Goal: Task Accomplishment & Management: Manage account settings

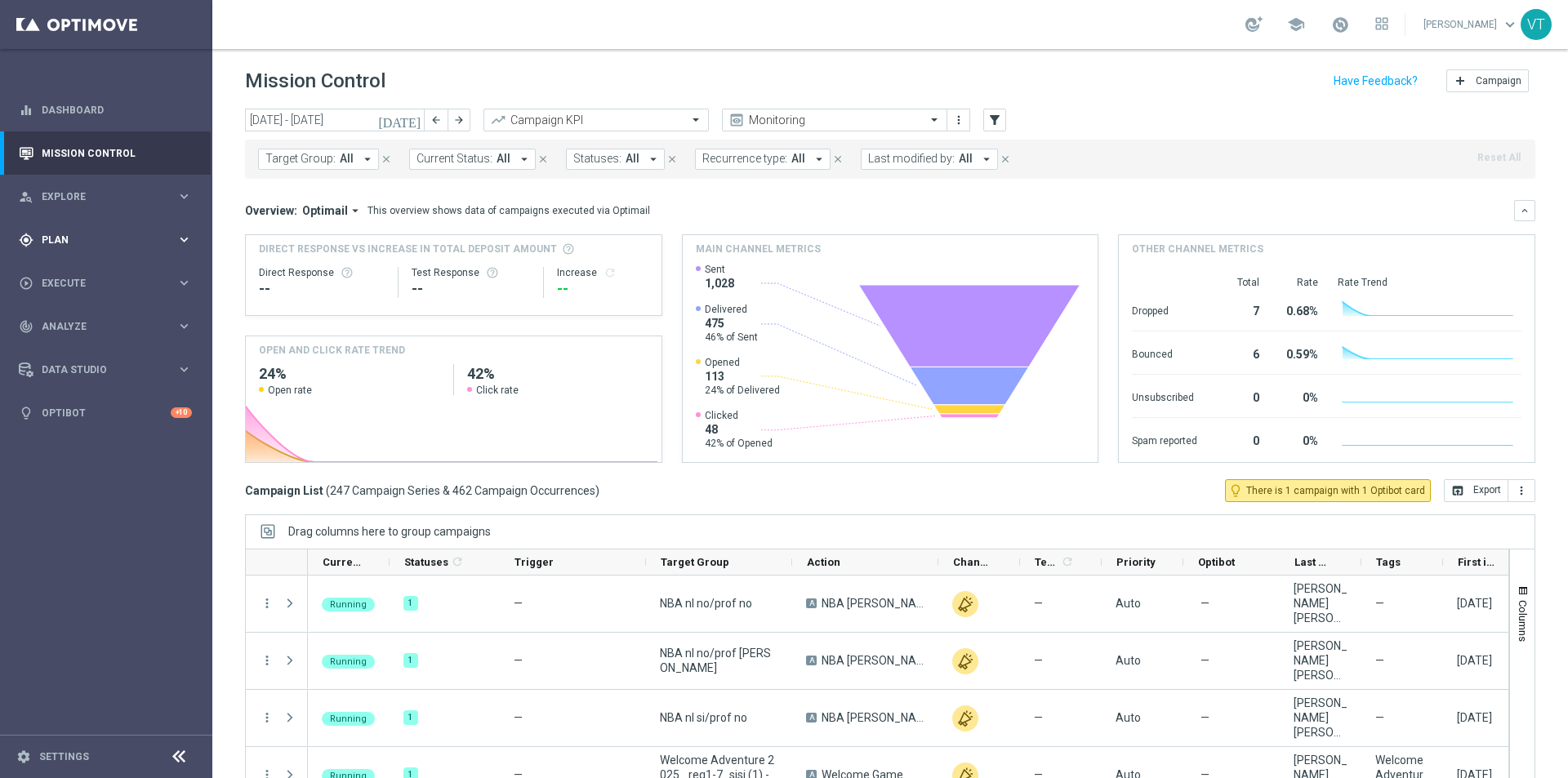
click at [59, 244] on span "Plan" at bounding box center [109, 240] width 135 height 10
click at [74, 270] on link "Target Groups" at bounding box center [107, 273] width 128 height 13
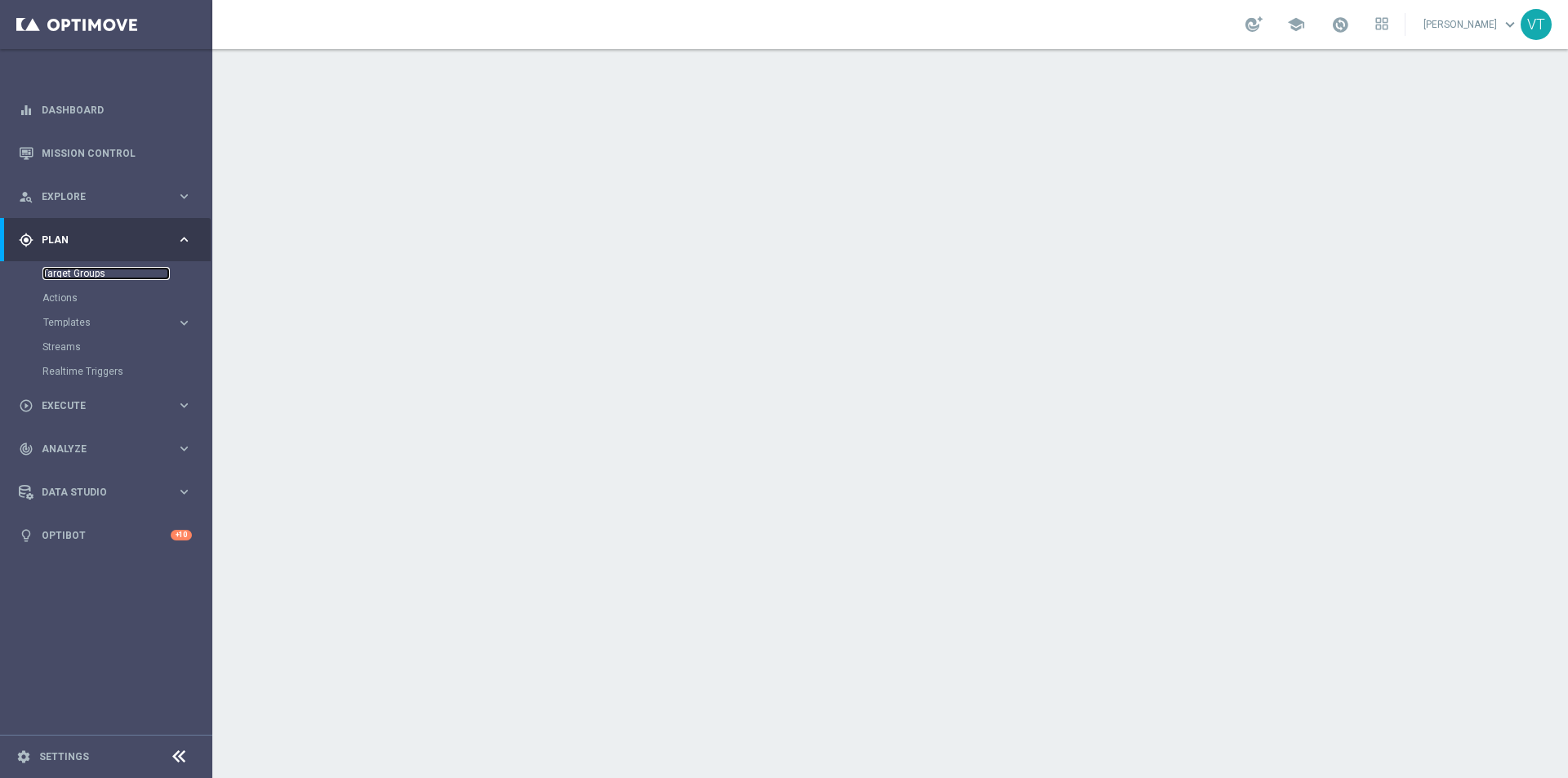
click at [95, 277] on link "Target Groups" at bounding box center [107, 273] width 128 height 13
click at [91, 270] on link "Target Groups" at bounding box center [107, 273] width 128 height 13
click at [90, 270] on link "Target Groups" at bounding box center [107, 273] width 128 height 13
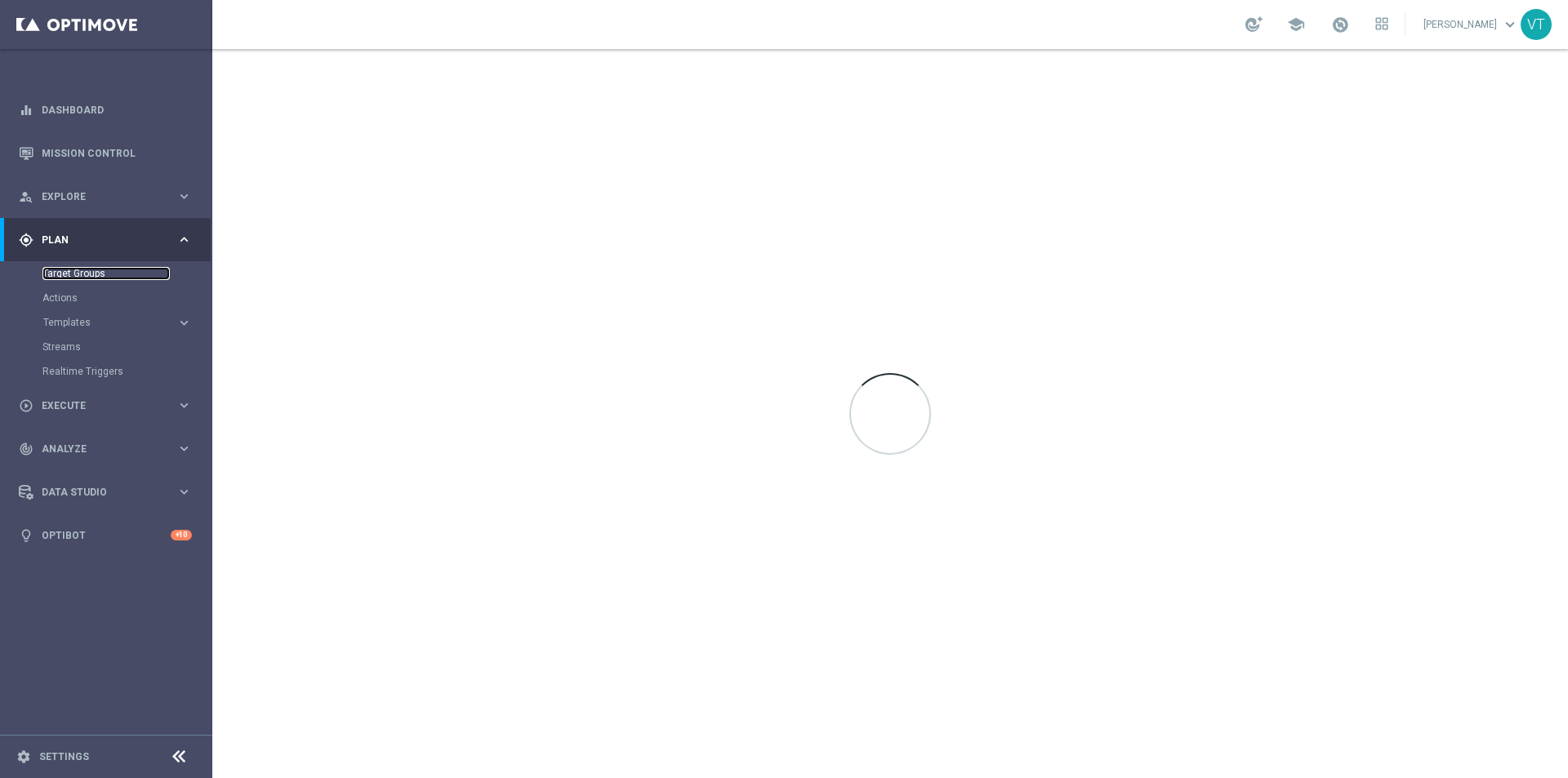
click at [76, 274] on link "Target Groups" at bounding box center [107, 273] width 128 height 13
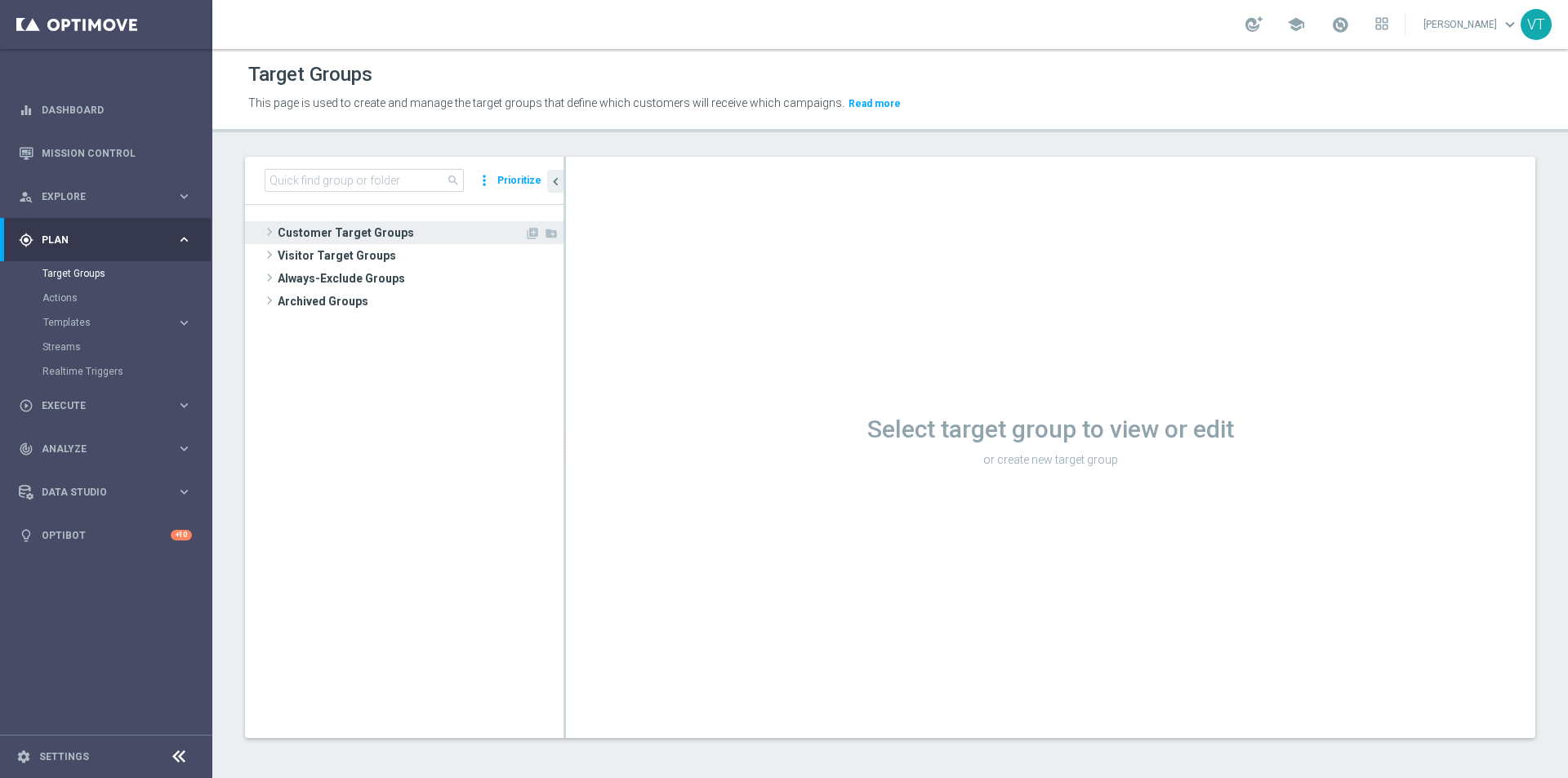
click at [299, 235] on span "Customer Target Groups" at bounding box center [401, 233] width 247 height 23
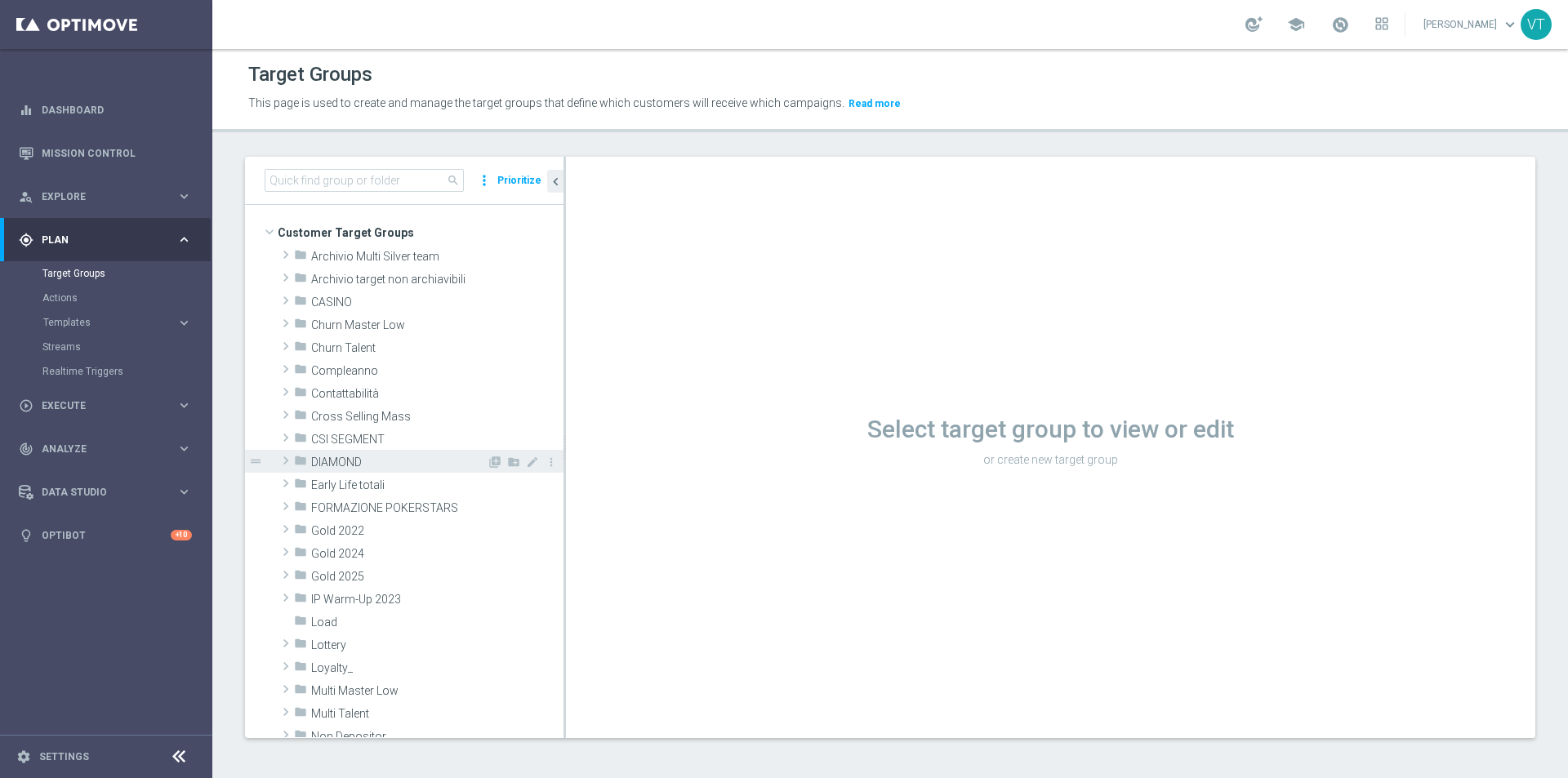
click at [280, 456] on span at bounding box center [285, 460] width 17 height 19
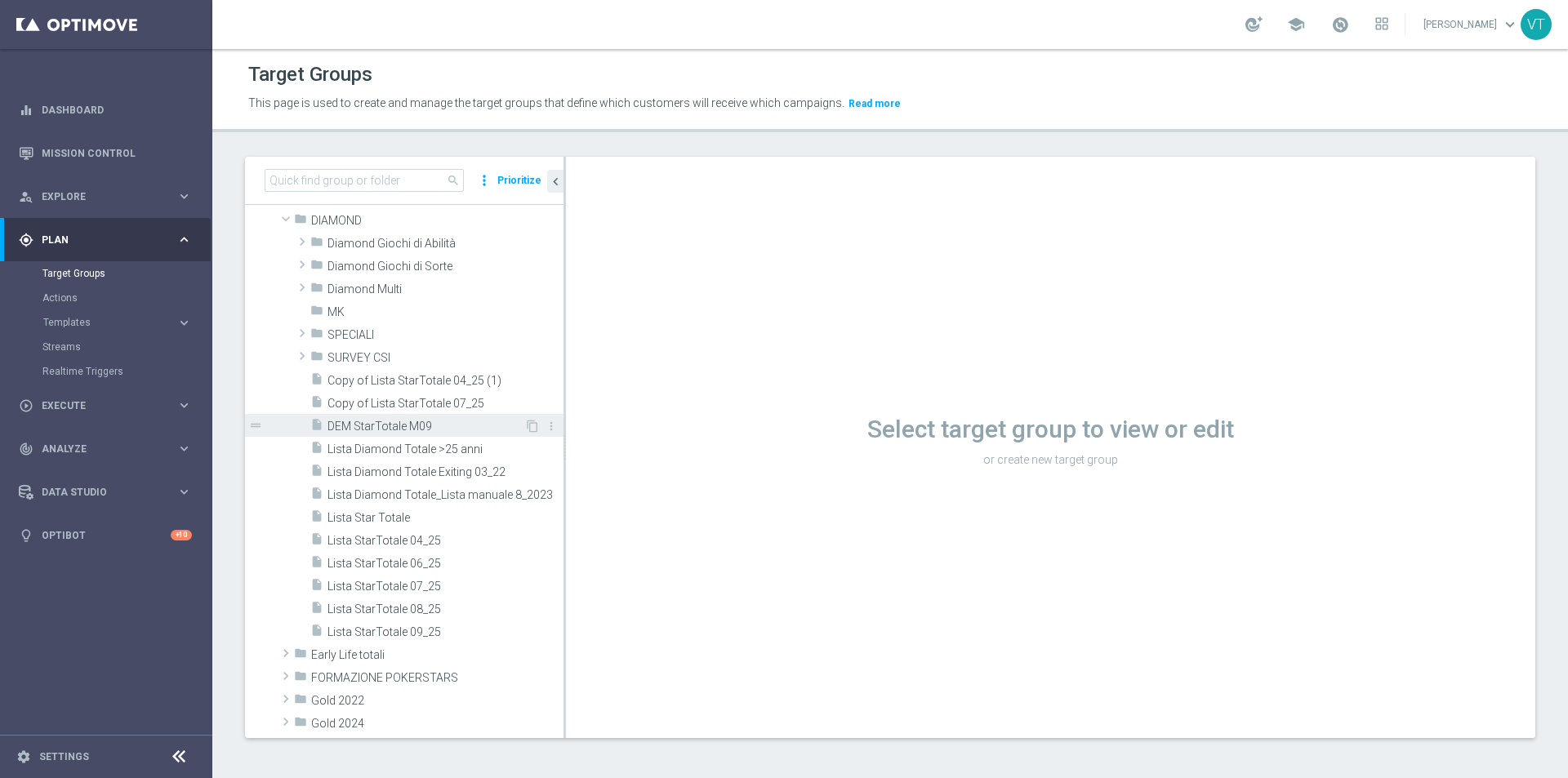
scroll to position [245, 0]
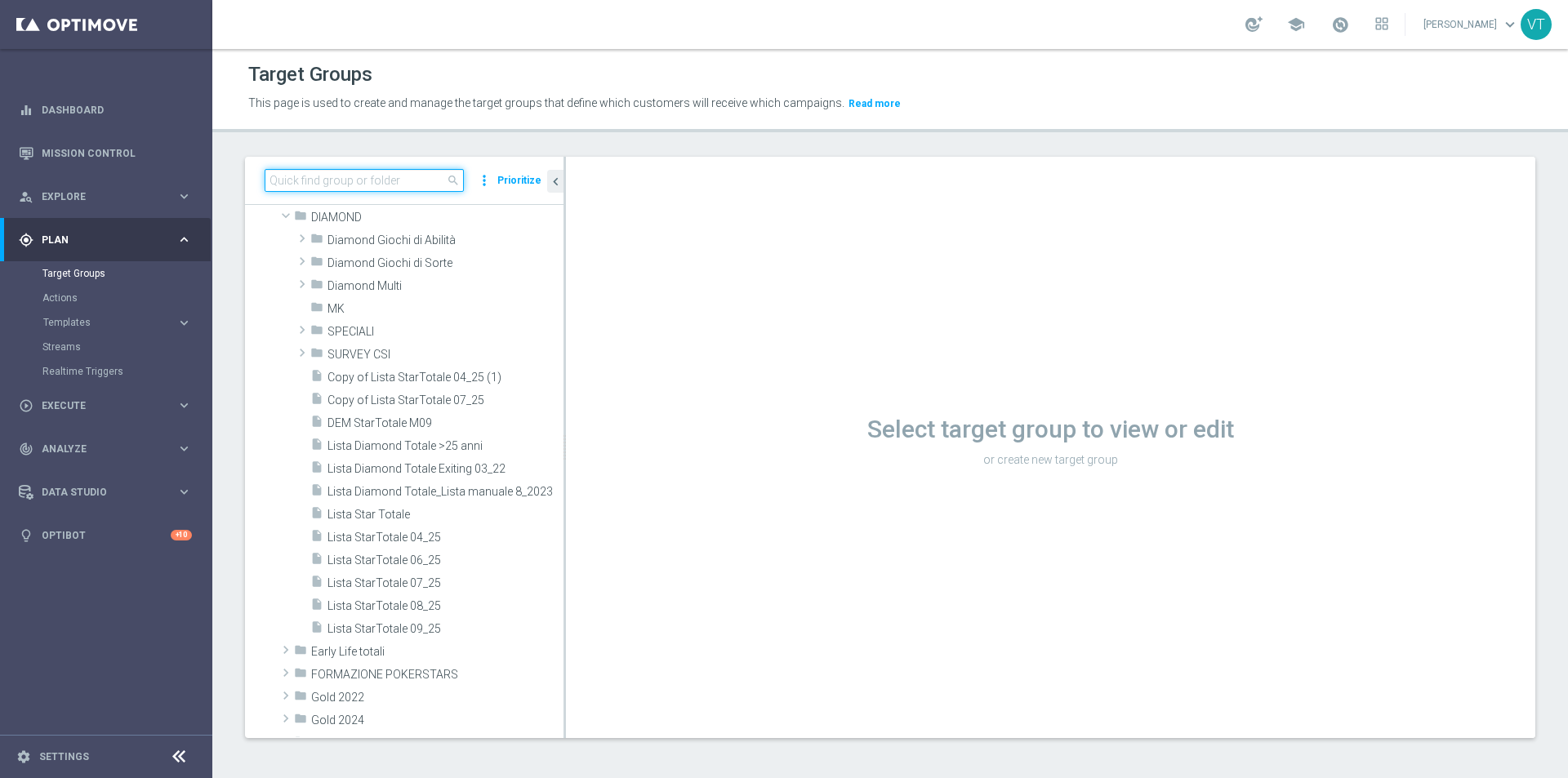
click at [305, 176] on input at bounding box center [364, 180] width 200 height 23
paste input "Casinò e Quick + Multi SI BONUS"
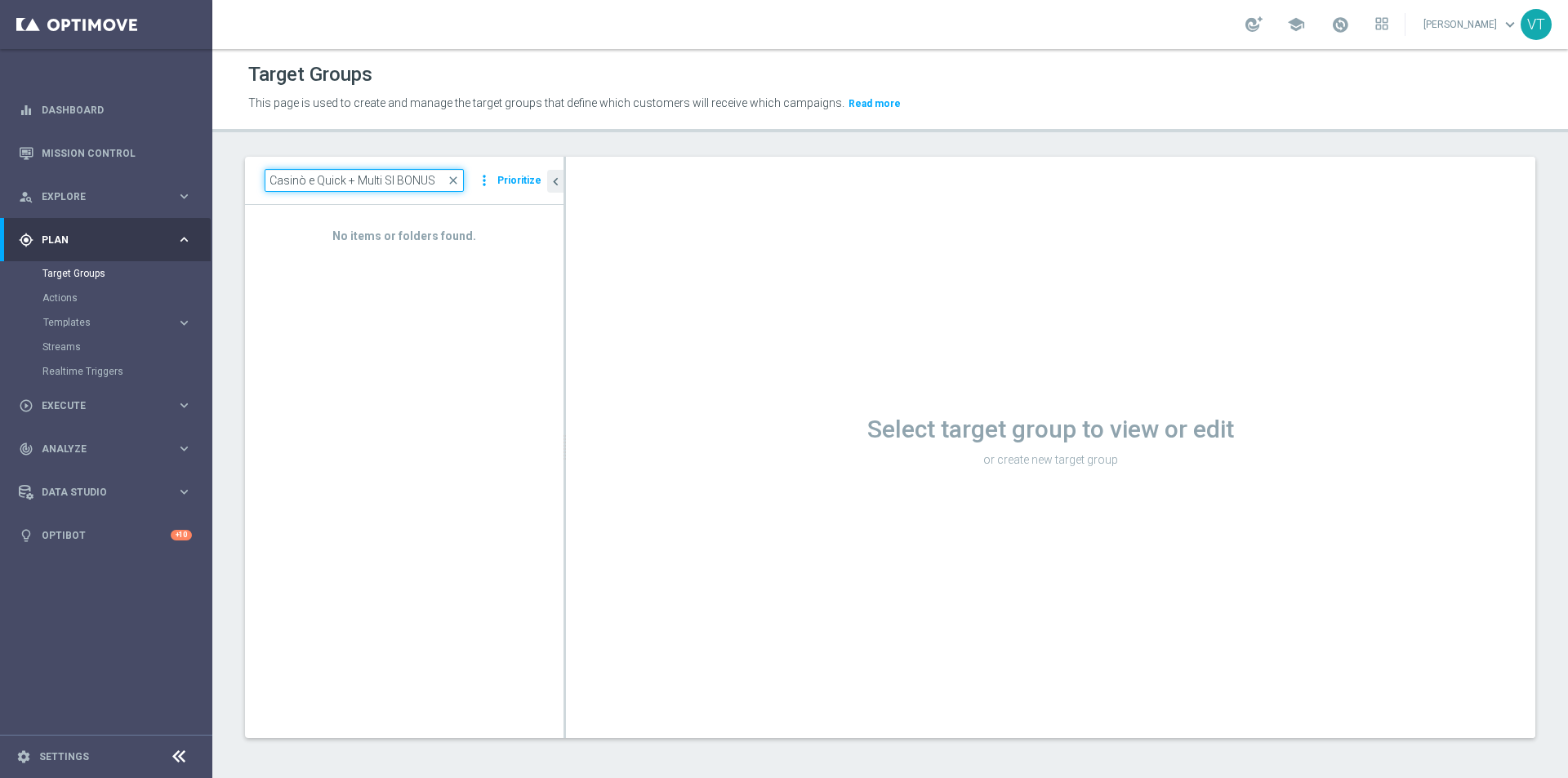
drag, startPoint x: 382, startPoint y: 181, endPoint x: 243, endPoint y: 176, distance: 139.1
click at [243, 176] on div "Casinò e Quick + Multi SI BONUS close more_vert Prioritize No items or folders …" at bounding box center [890, 459] width 1356 height 606
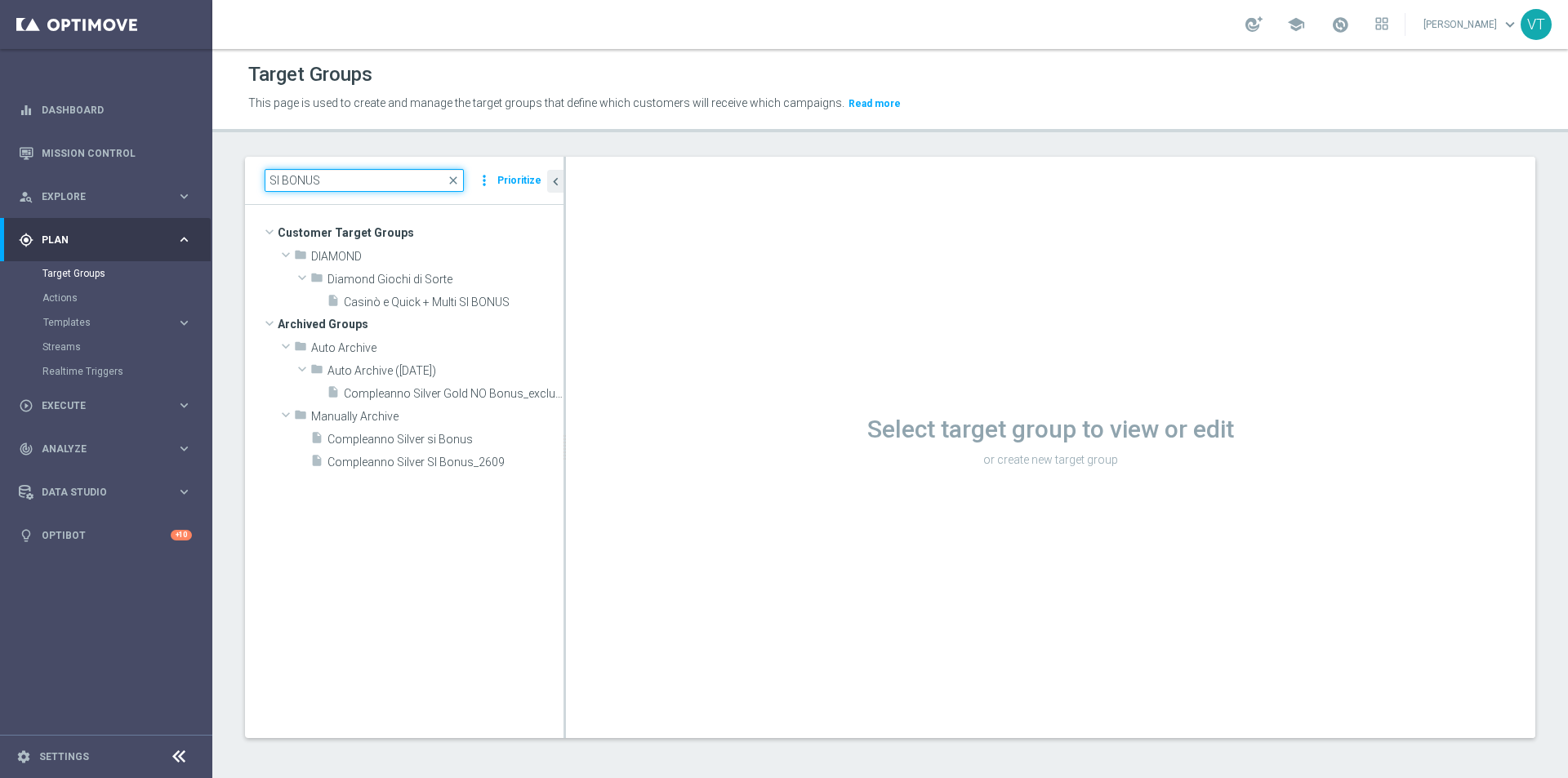
scroll to position [0, 0]
type input "SI BONUS"
click at [400, 305] on span "Casinò e Quick + Multi SI BONUS" at bounding box center [434, 303] width 180 height 14
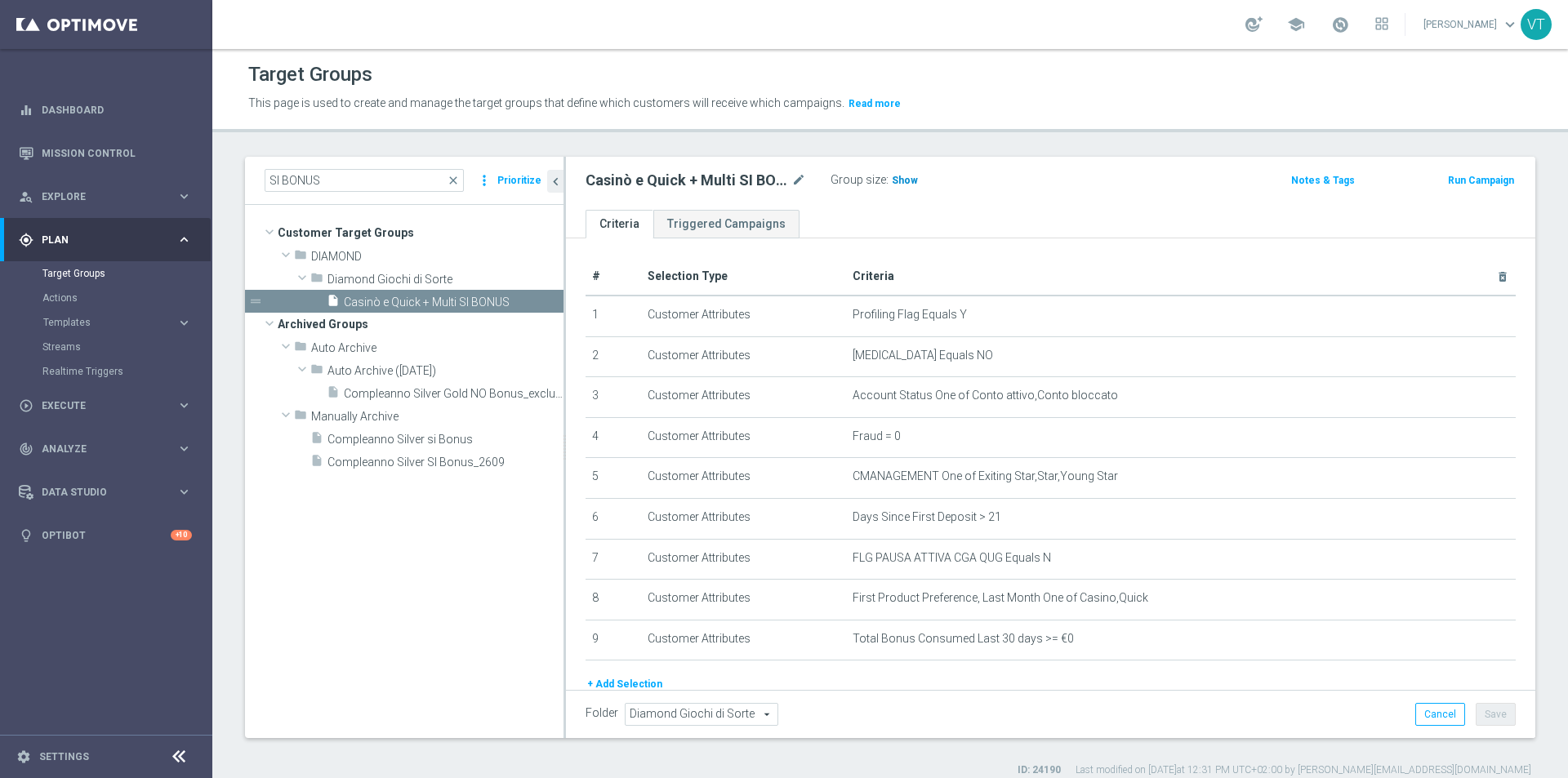
click at [903, 182] on span "Show" at bounding box center [905, 180] width 26 height 11
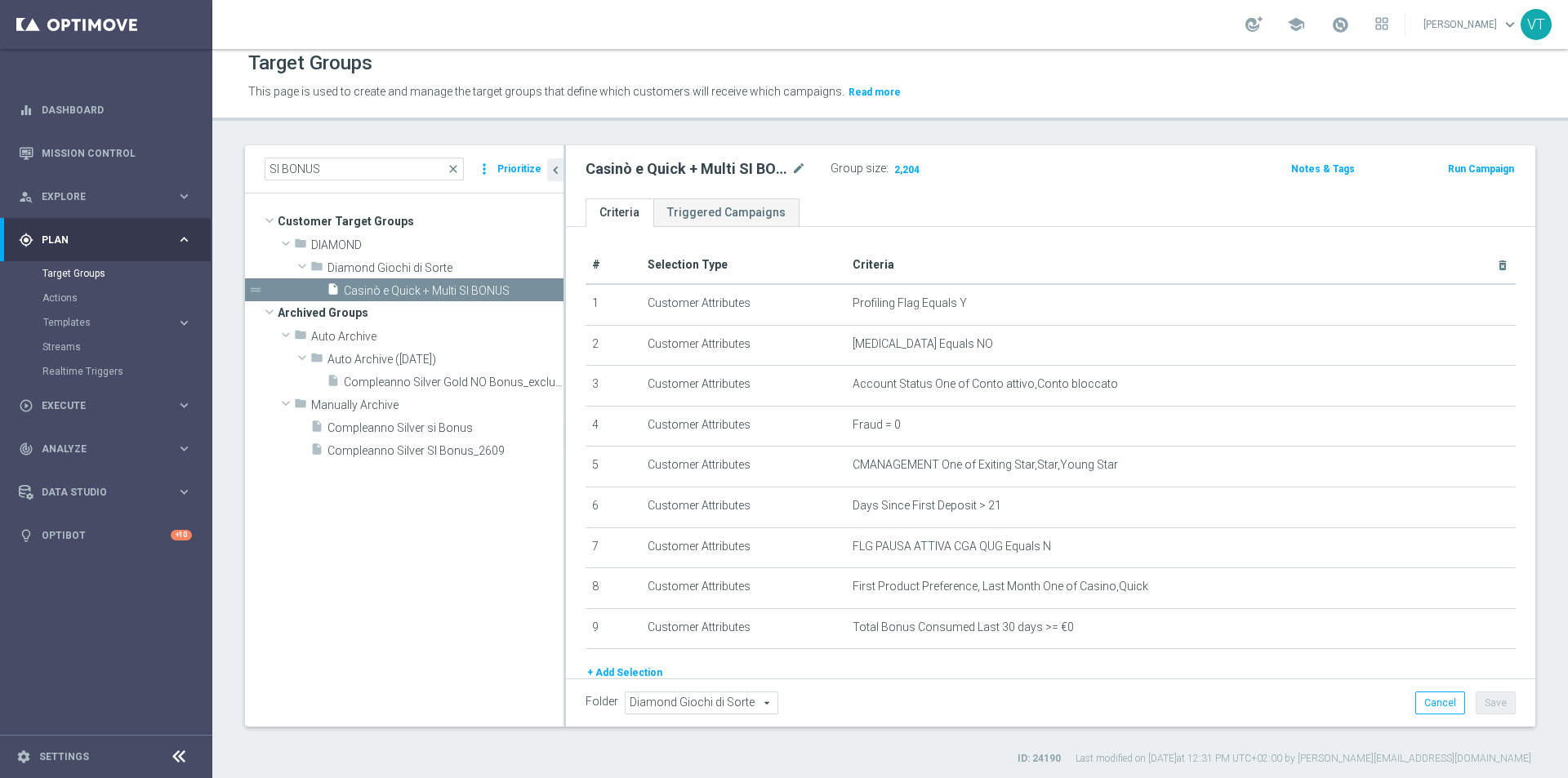
scroll to position [15, 0]
click at [914, 163] on span "2,204" at bounding box center [907, 168] width 29 height 16
click at [795, 168] on icon "mode_edit" at bounding box center [798, 165] width 15 height 19
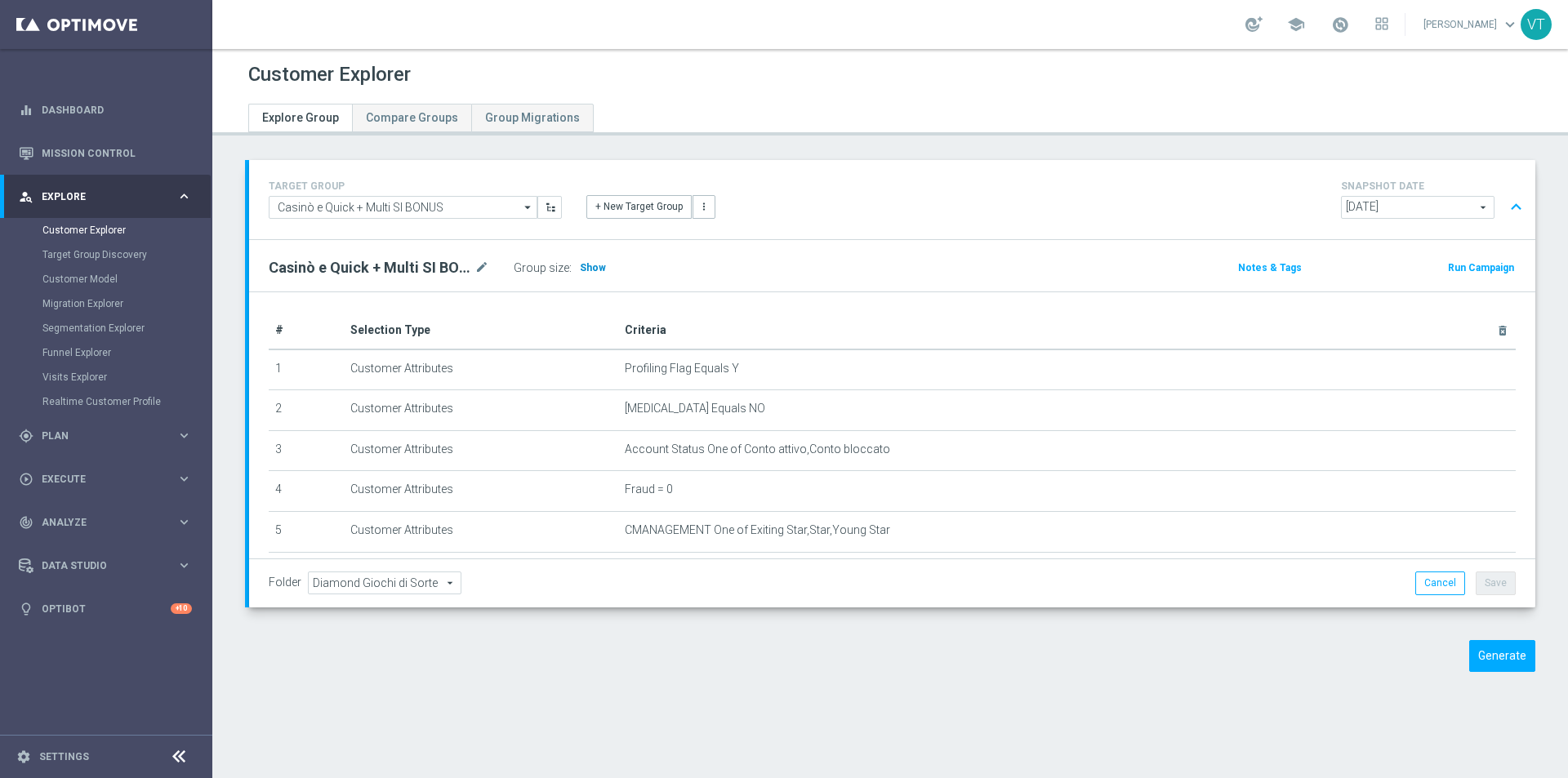
click at [595, 267] on span "Show" at bounding box center [593, 267] width 26 height 11
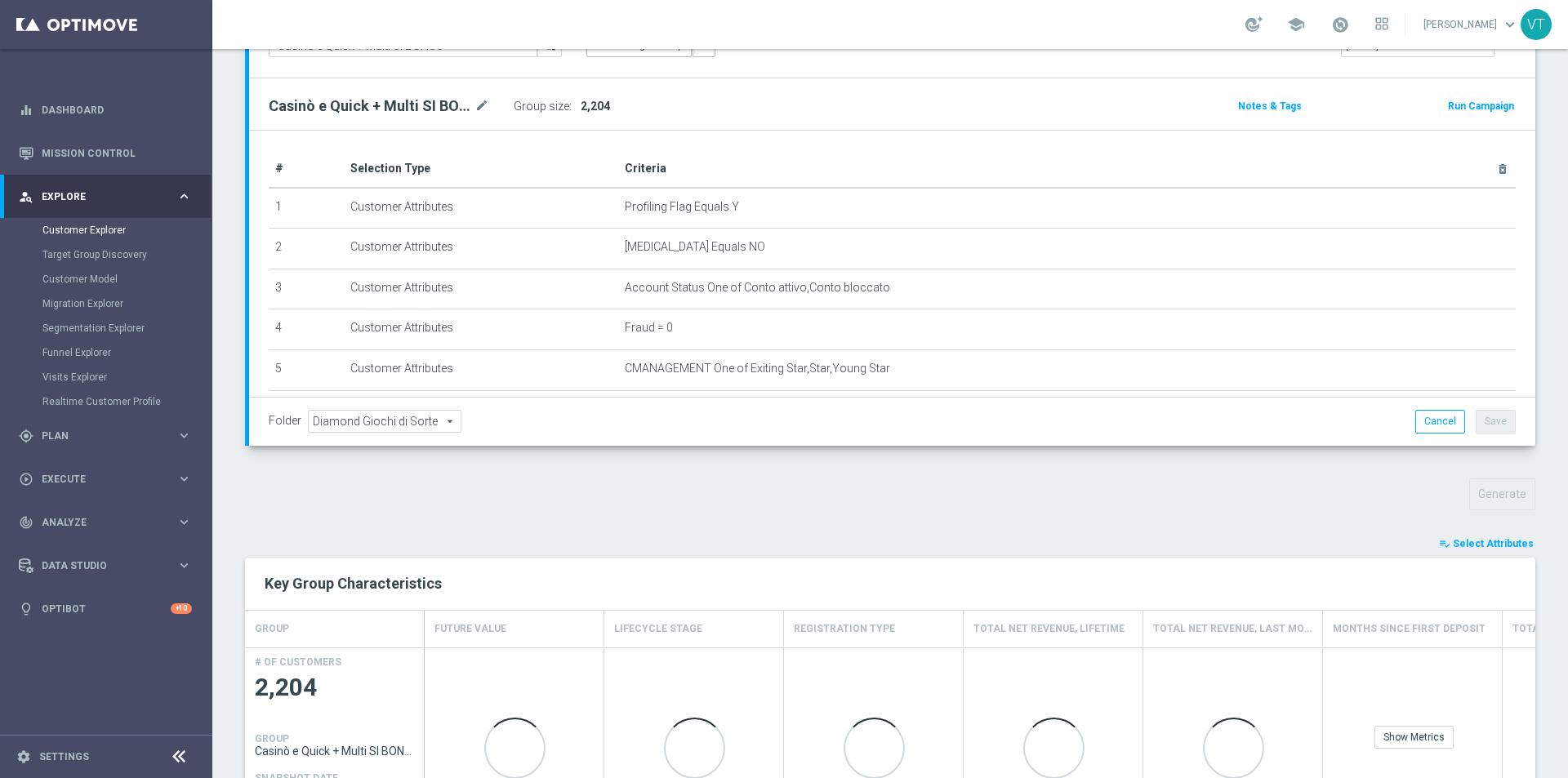
scroll to position [164, 0]
click at [1473, 545] on span "Select Attributes" at bounding box center [1494, 542] width 81 height 11
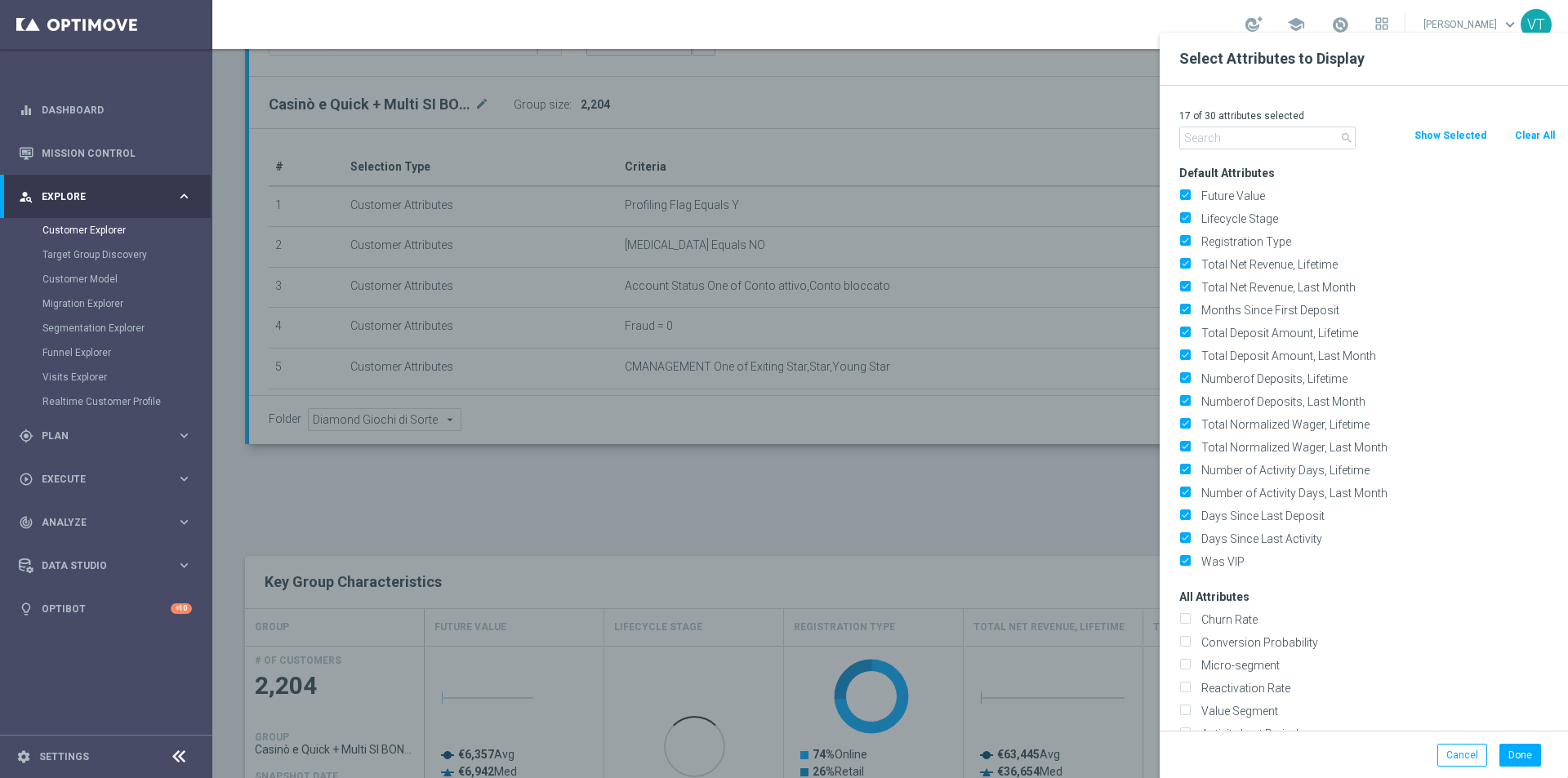
click at [1217, 143] on input "text" at bounding box center [1267, 138] width 176 height 23
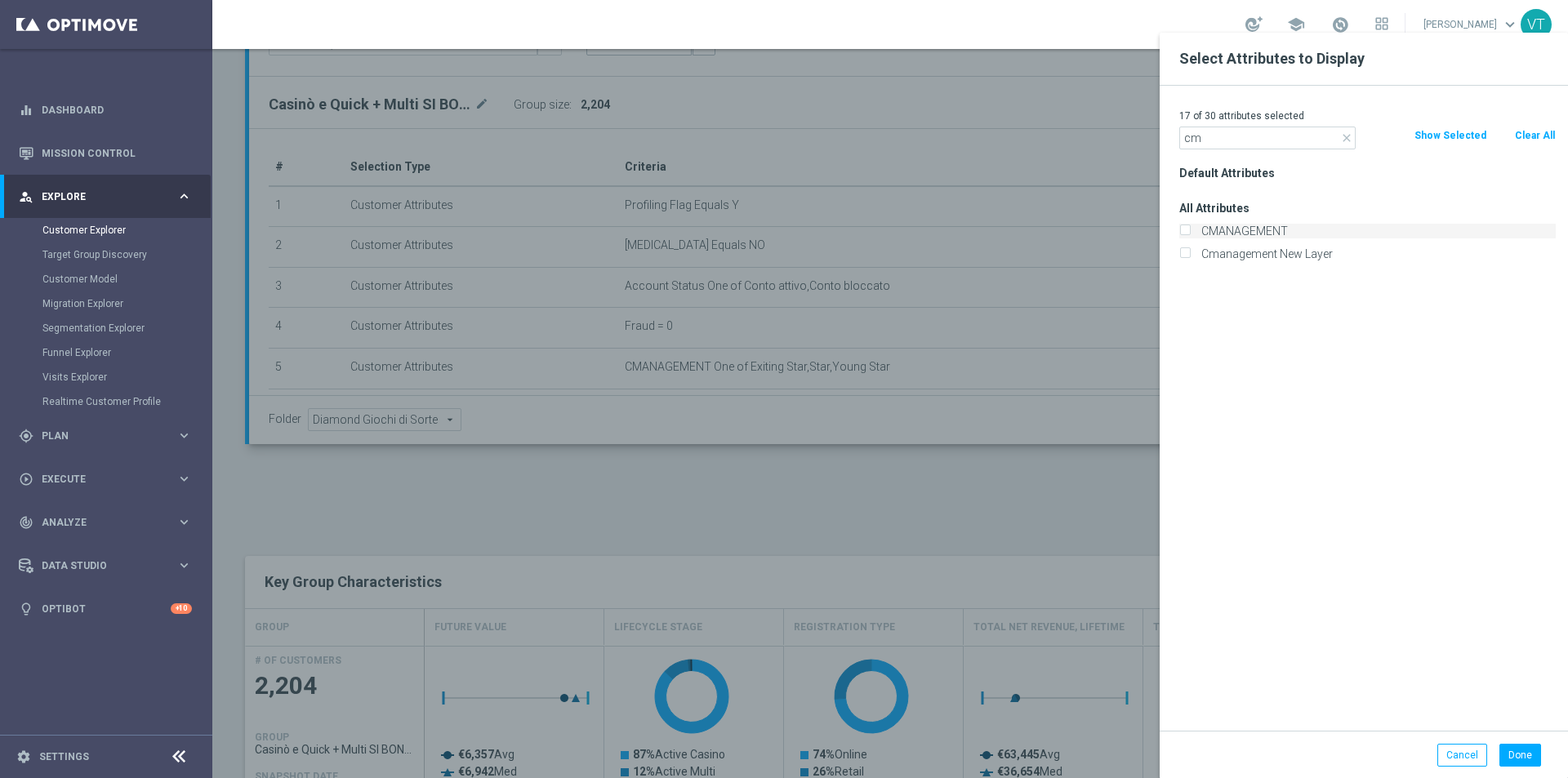
type input "cm"
click at [1185, 232] on input "CMANAGEMENT" at bounding box center [1185, 233] width 11 height 11
checkbox input "true"
click at [1518, 760] on button "Done" at bounding box center [1521, 755] width 42 height 23
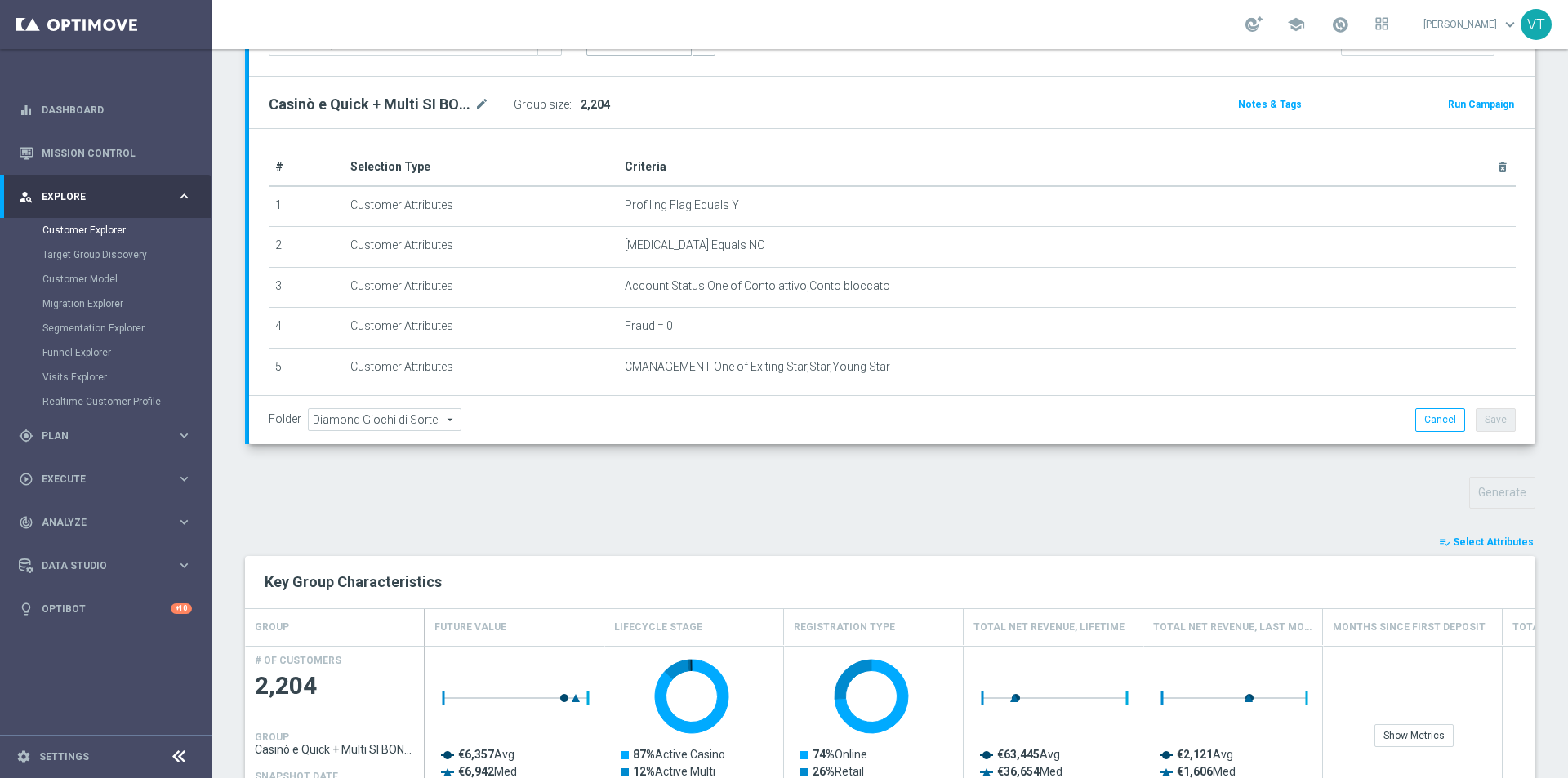
scroll to position [653, 0]
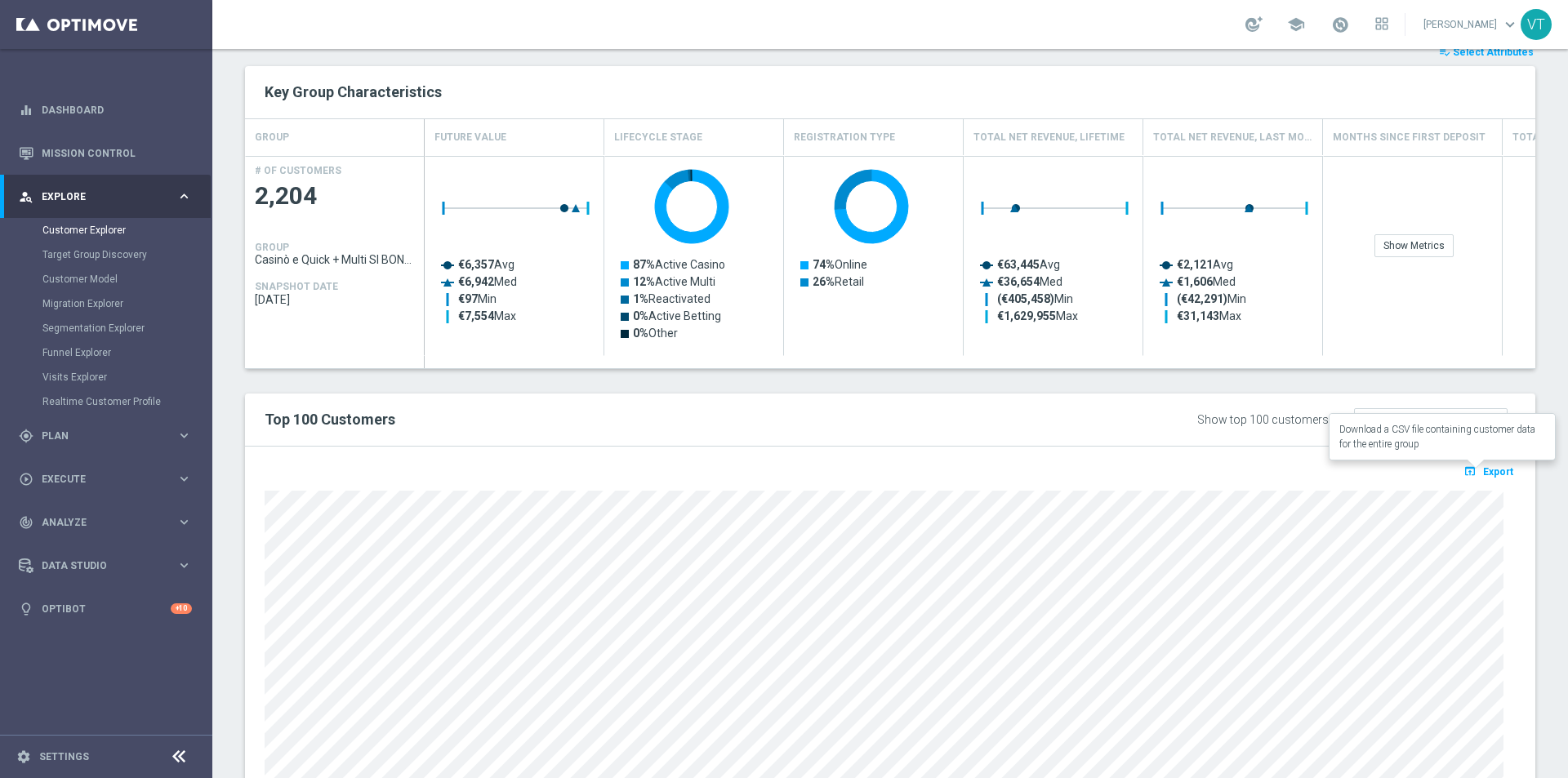
click at [1483, 470] on span "Export" at bounding box center [1498, 472] width 31 height 11
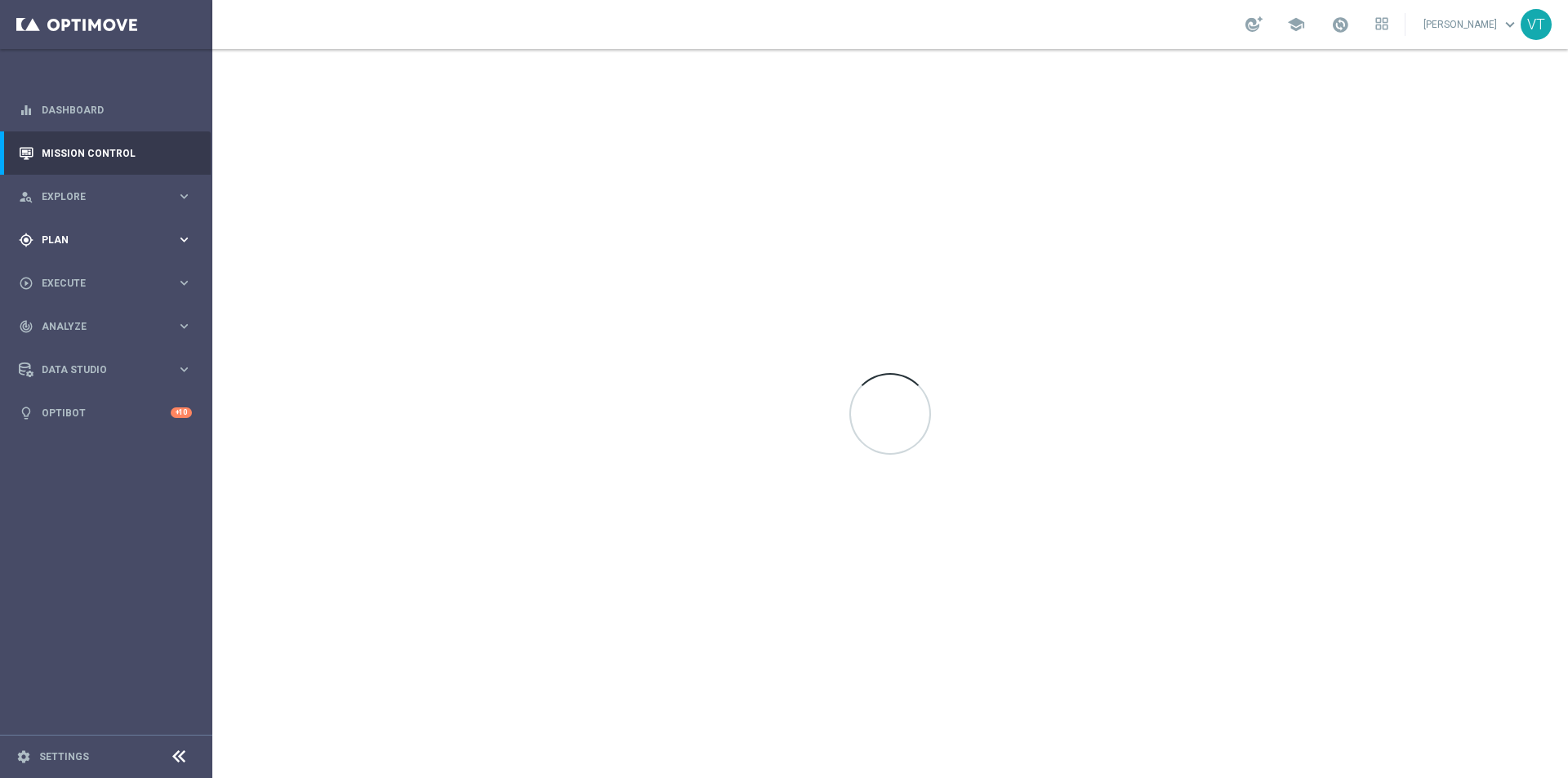
click at [53, 240] on span "Plan" at bounding box center [109, 240] width 135 height 10
click at [74, 270] on link "Target Groups" at bounding box center [107, 273] width 128 height 13
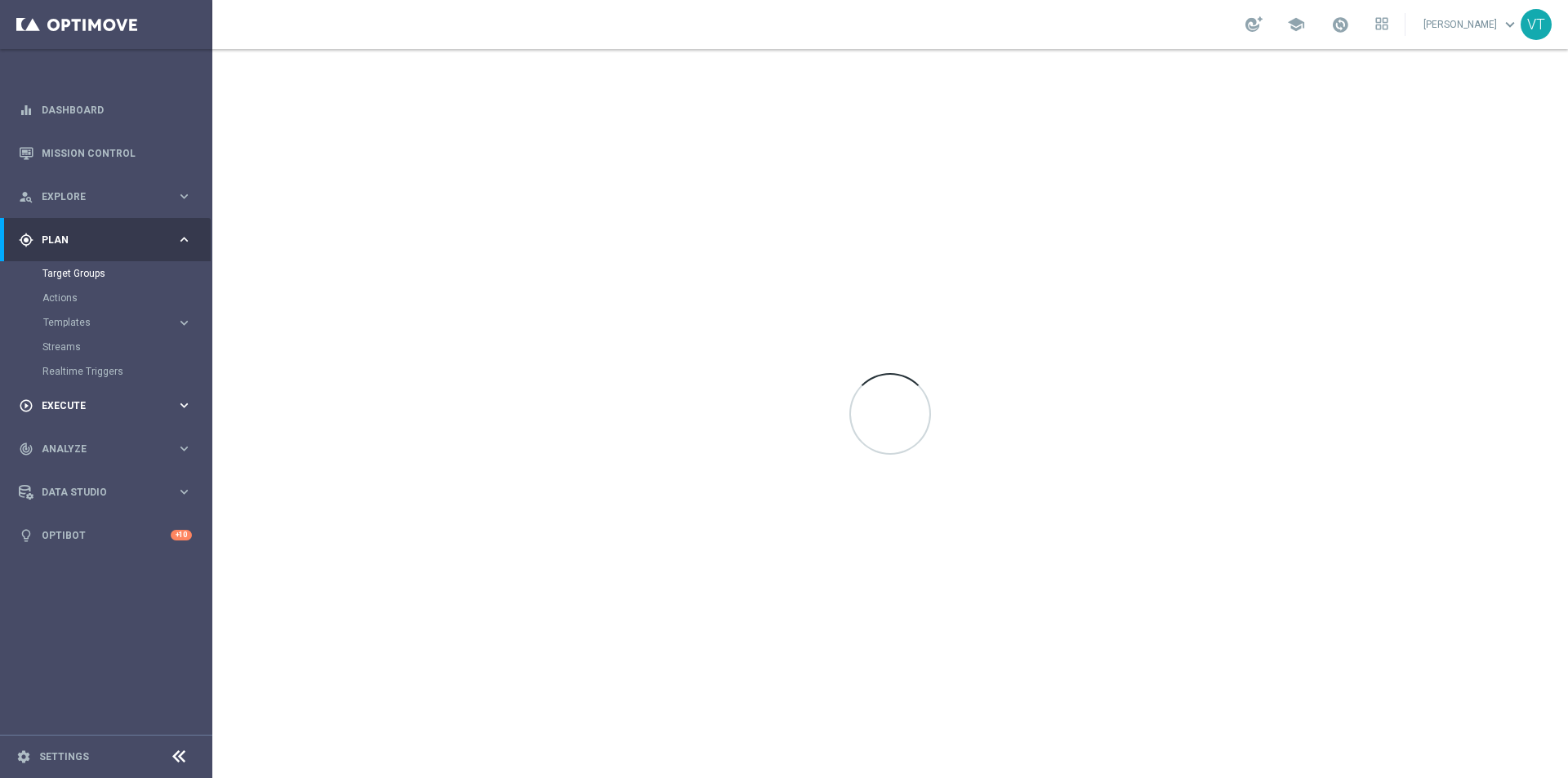
click at [43, 398] on div "play_circle_outline Execute" at bounding box center [97, 405] width 158 height 15
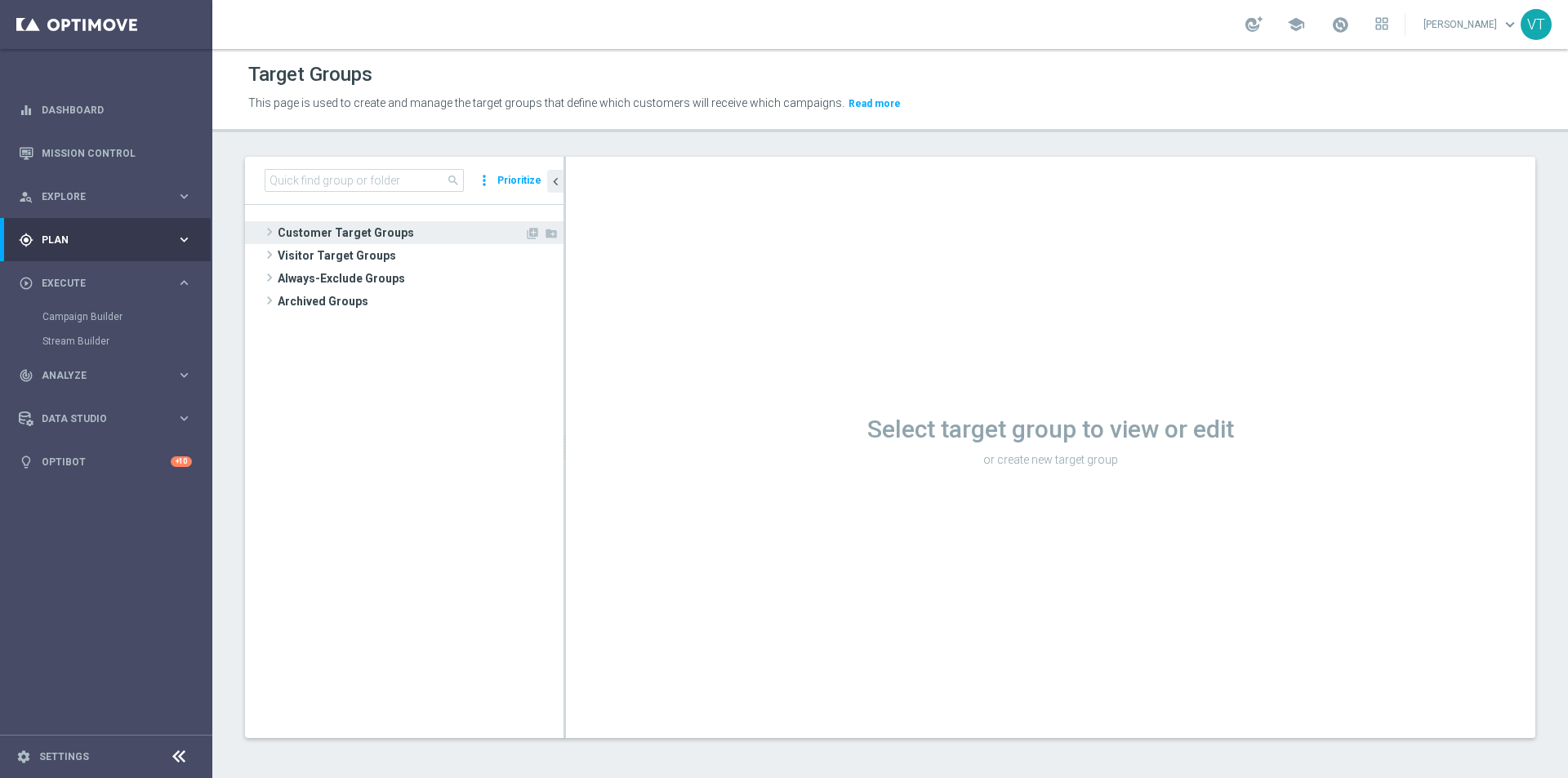
click at [270, 229] on span at bounding box center [270, 232] width 17 height 19
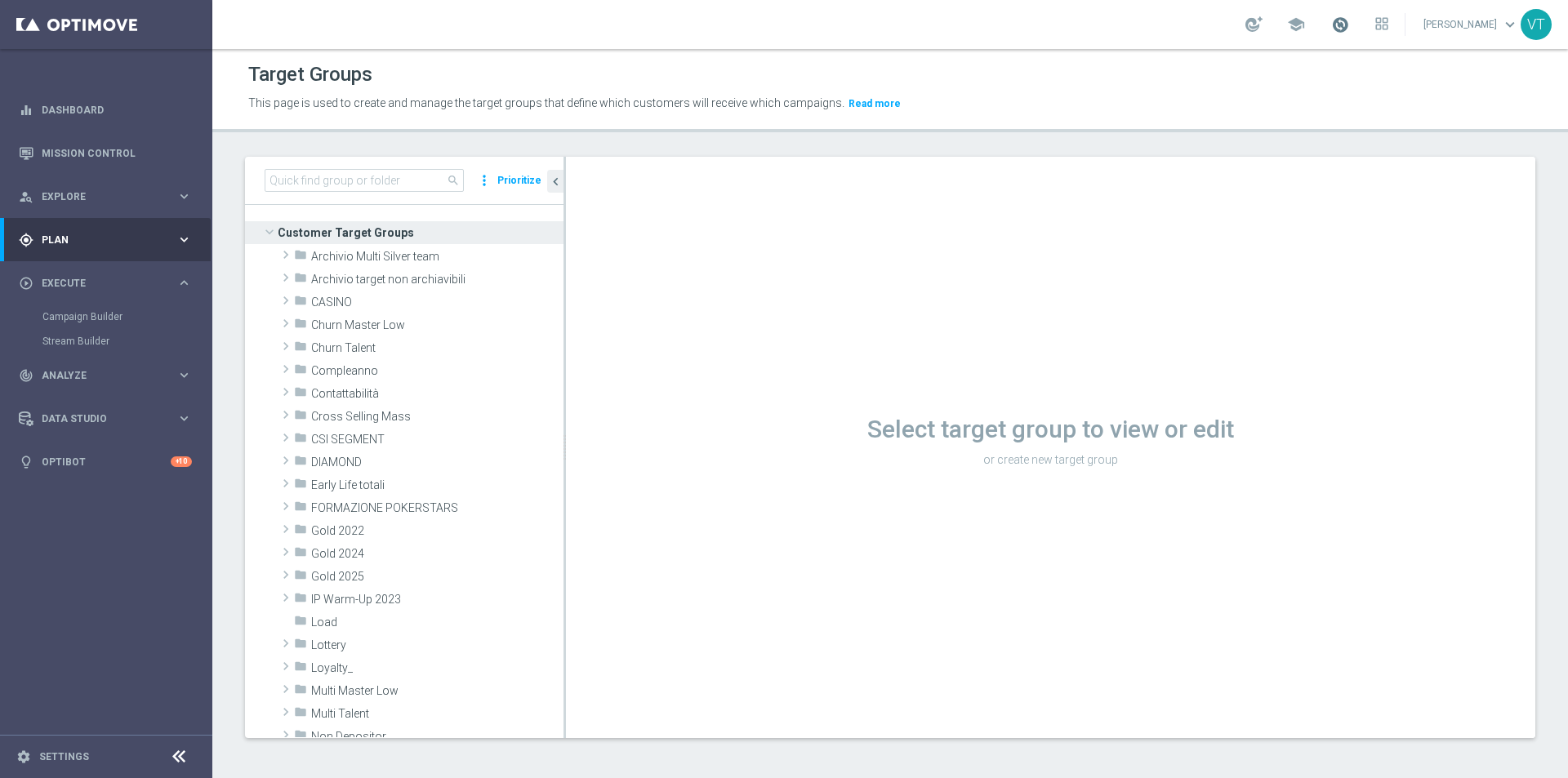
click at [1339, 27] on span at bounding box center [1340, 25] width 18 height 18
